Goal: Check status: Check status

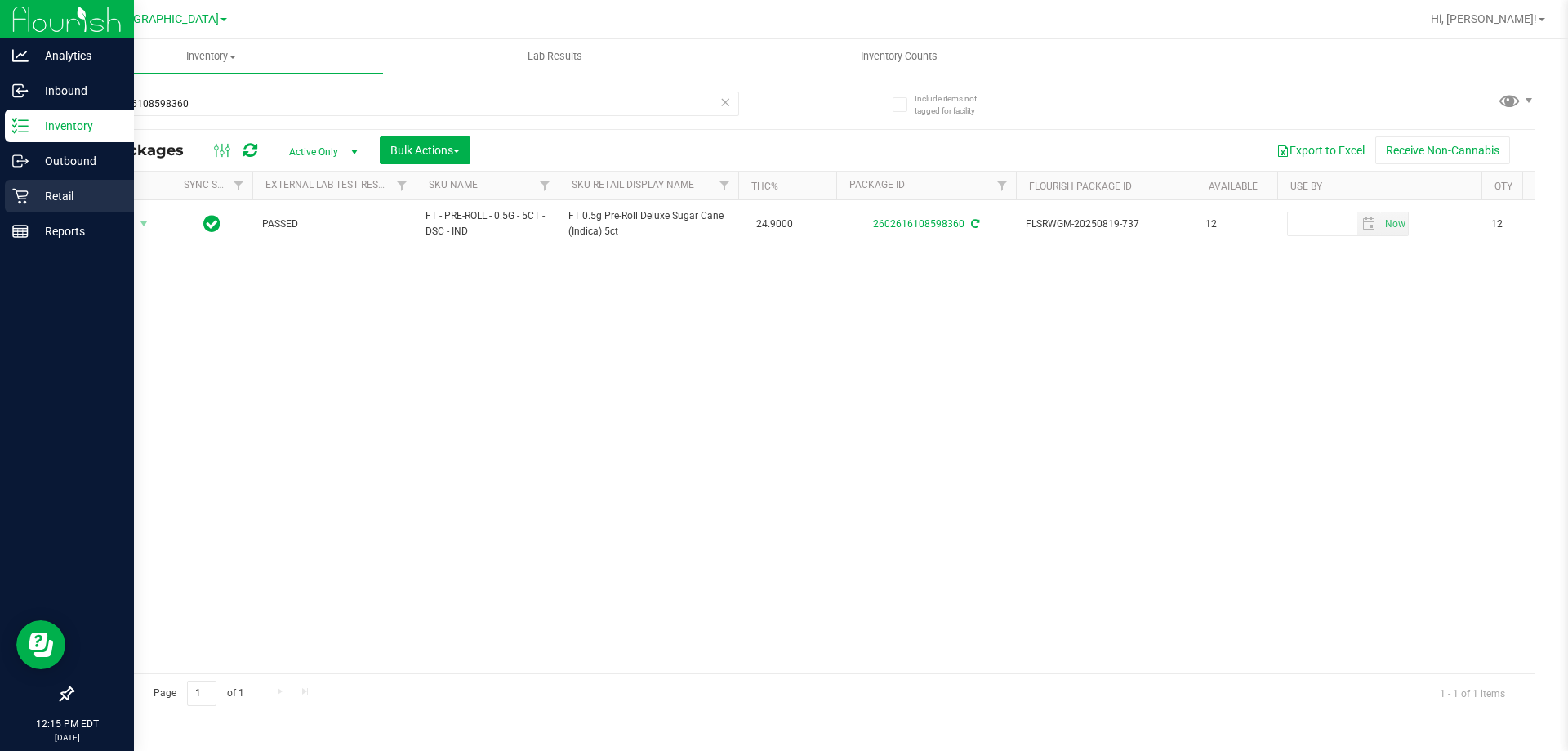
click at [31, 197] on p "Retail" at bounding box center [77, 196] width 98 height 20
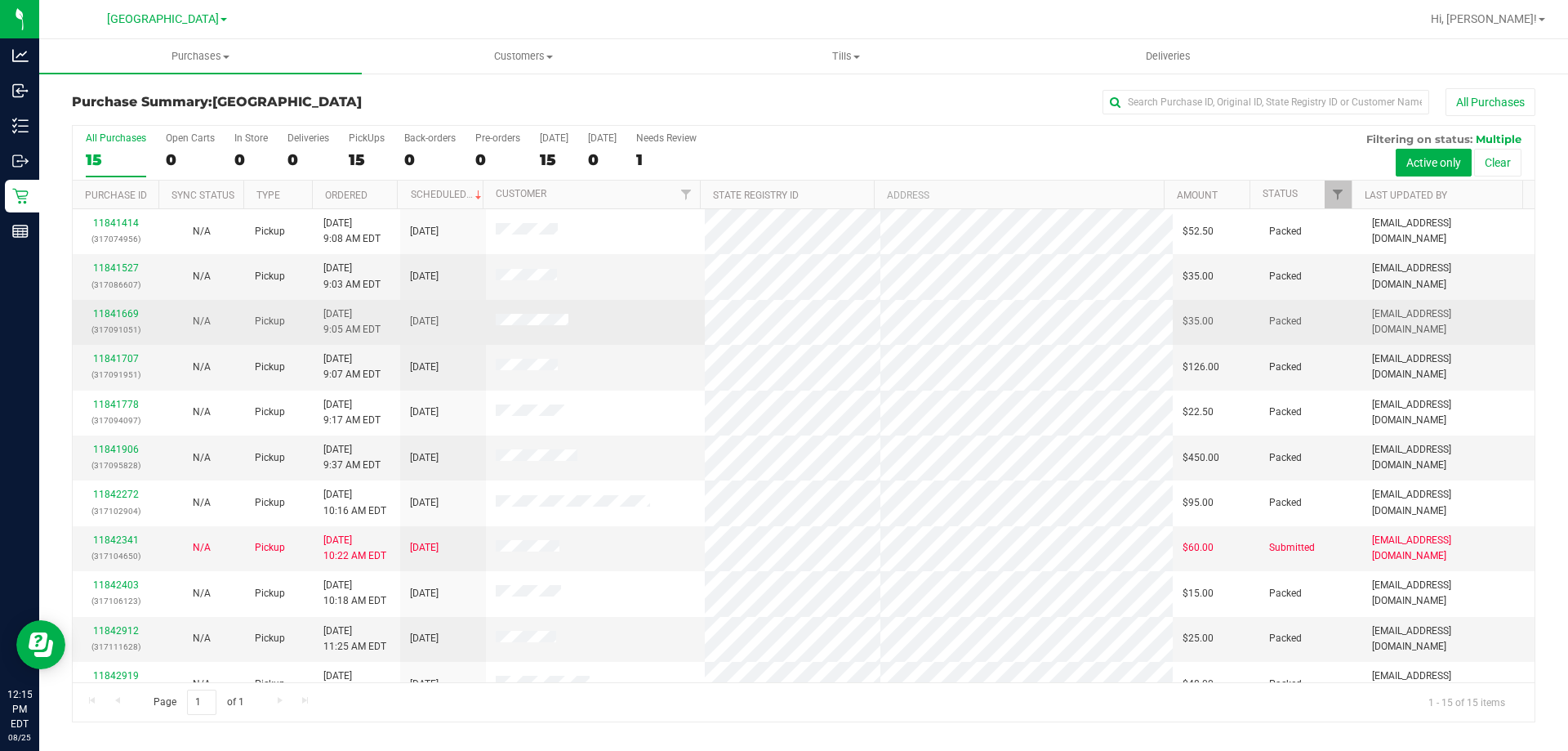
scroll to position [205, 0]
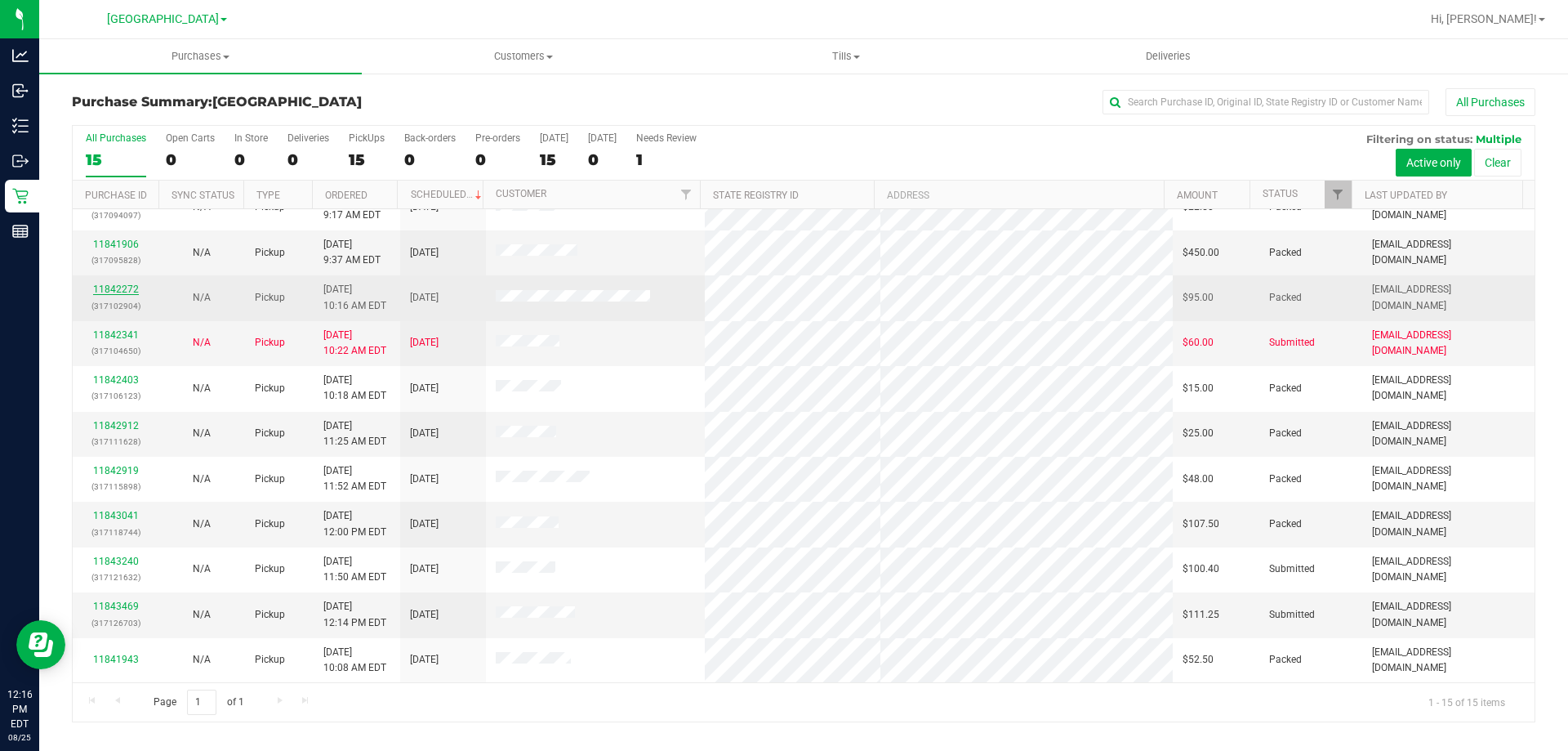
click at [114, 290] on link "11842272" at bounding box center [115, 289] width 45 height 12
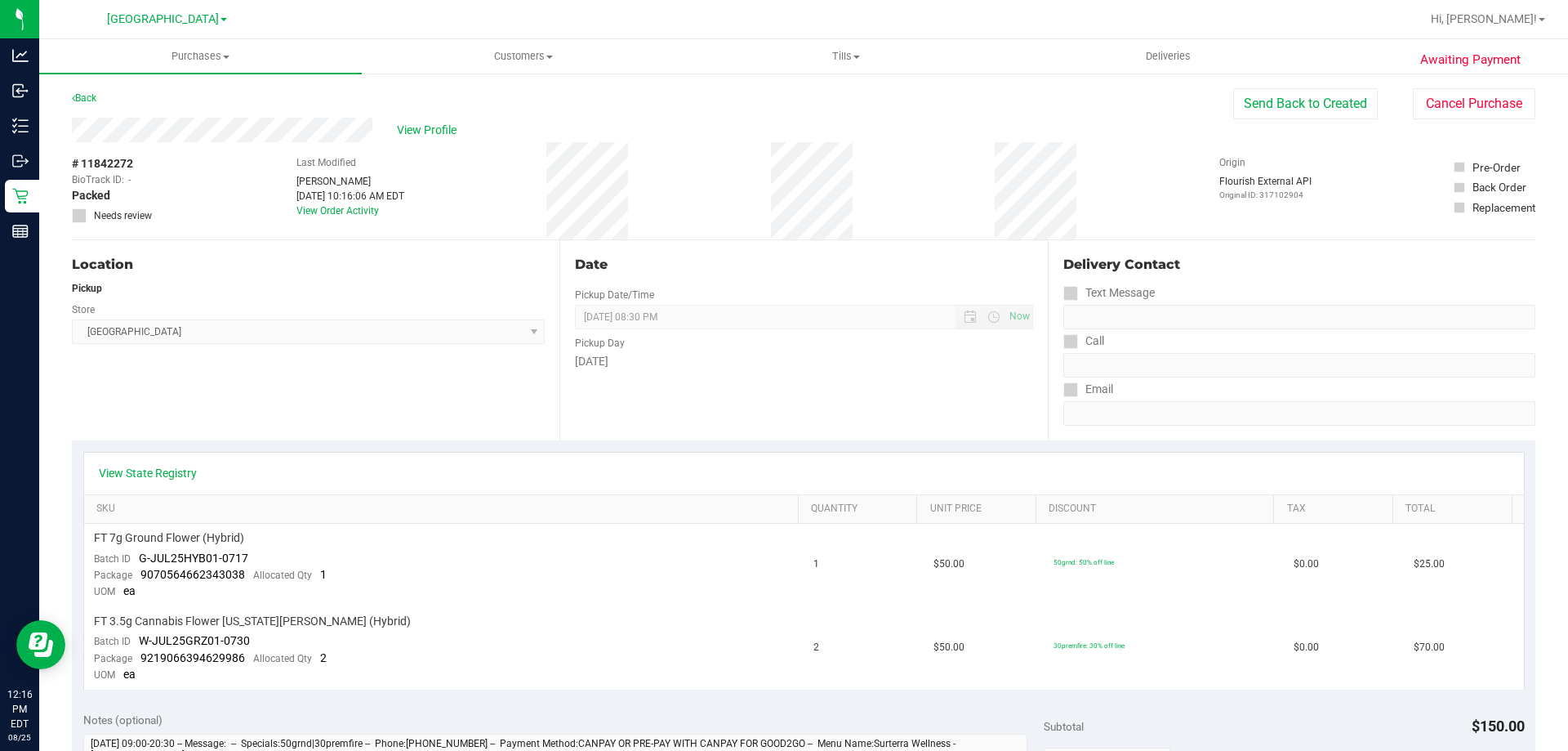
click at [70, 93] on div "Awaiting Payment Back Send Back to Created Cancel Purchase View Profile # 11842…" at bounding box center [803, 739] width 1528 height 1335
click at [93, 101] on link "Back" at bounding box center [84, 98] width 25 height 12
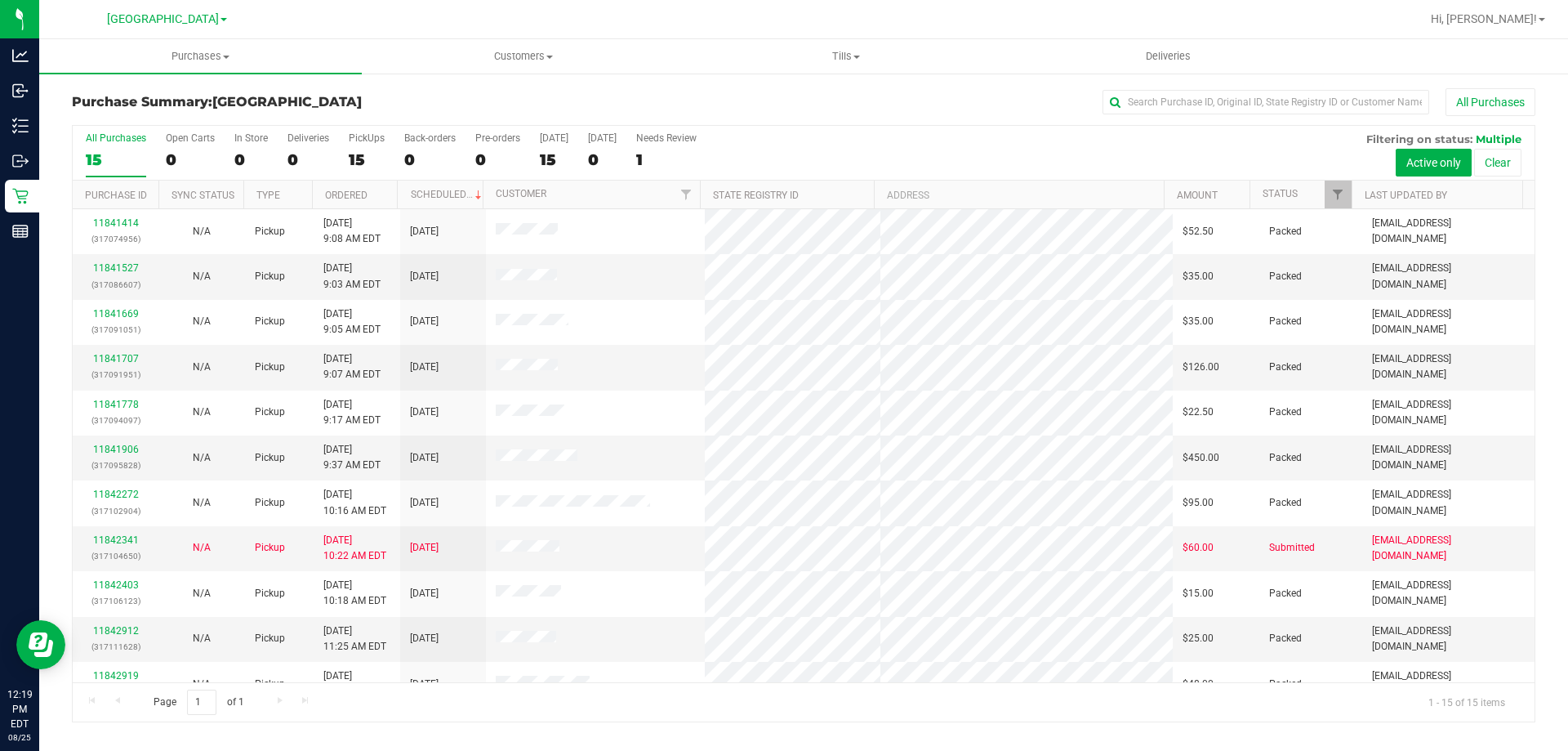
click at [796, 108] on div "All Purchases" at bounding box center [1047, 102] width 976 height 28
